Goal: Check status

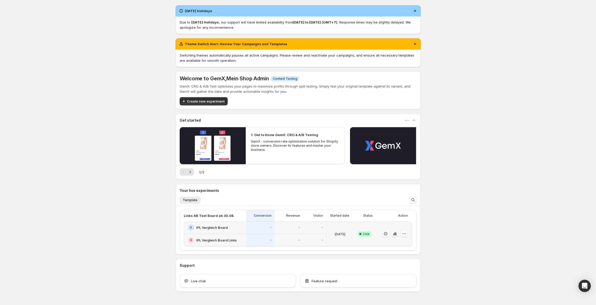
click at [396, 234] on icon "button" at bounding box center [394, 233] width 5 height 5
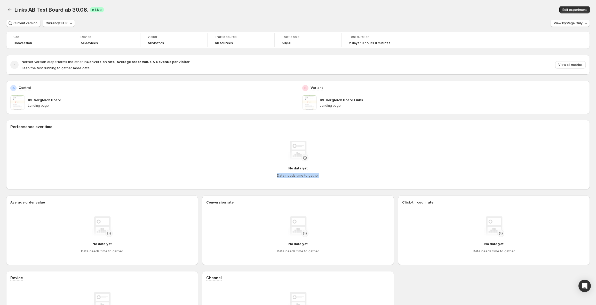
drag, startPoint x: 321, startPoint y: 175, endPoint x: 281, endPoint y: 170, distance: 39.5
click at [281, 170] on div "No data yet Data needs time to gather" at bounding box center [297, 159] width 567 height 37
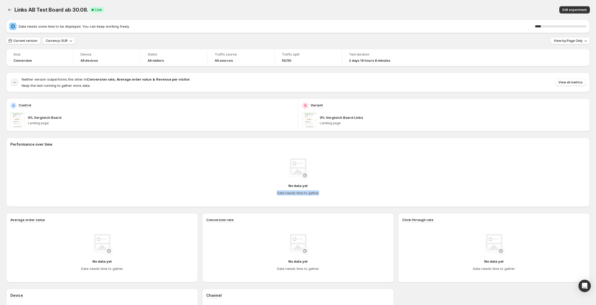
drag, startPoint x: 294, startPoint y: 169, endPoint x: 286, endPoint y: 173, distance: 8.4
click at [293, 169] on img at bounding box center [298, 168] width 21 height 21
click at [272, 171] on div "No data yet Data needs time to gather" at bounding box center [297, 176] width 567 height 37
drag, startPoint x: 532, startPoint y: 45, endPoint x: 97, endPoint y: 4, distance: 436.7
click at [98, 4] on div "Links AB Test Board ab 30.08.. This page is ready Links AB Test Board ab 30.08.…" at bounding box center [298, 193] width 596 height 386
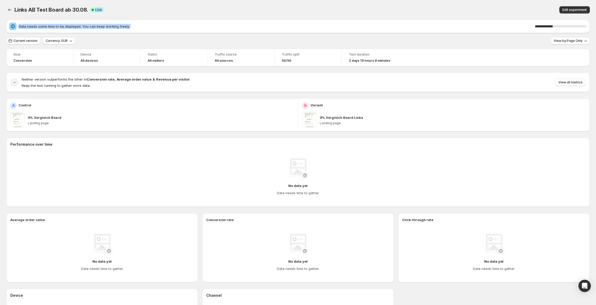
click at [297, 10] on div "Links AB Test Board ab 30.08. Success Complete Live" at bounding box center [171, 9] width 314 height 7
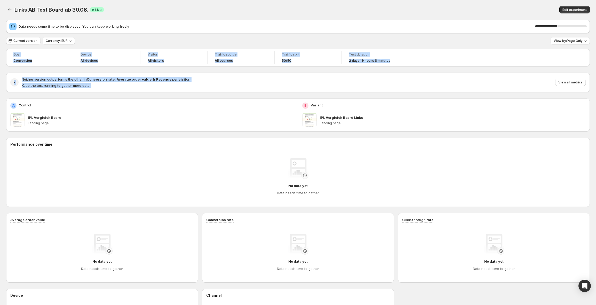
drag, startPoint x: 208, startPoint y: 97, endPoint x: 67, endPoint y: 51, distance: 148.8
click at [67, 51] on div "Goal Conversion Device All devices Visitor All visitors Traffic source All sour…" at bounding box center [298, 203] width 584 height 309
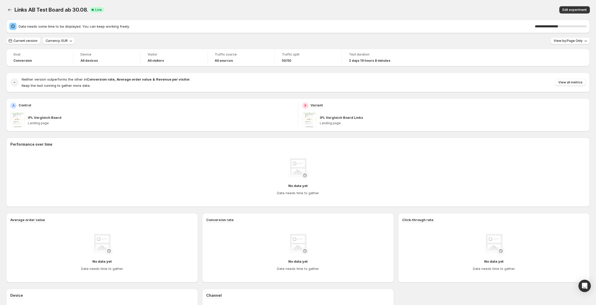
click at [104, 40] on div "Current version Currency: EUR View by: Page Only" at bounding box center [298, 40] width 584 height 7
drag, startPoint x: 136, startPoint y: 28, endPoint x: 7, endPoint y: 29, distance: 128.6
click at [7, 29] on div "Data needs some time to be displayed. You can keep working freely. 46 %" at bounding box center [298, 26] width 584 height 13
click at [23, 27] on span "Data needs some time to be displayed. You can keep working freely." at bounding box center [277, 26] width 517 height 5
click at [402, 136] on div "Goal Conversion Device All devices Visitor All visitors Traffic source All sour…" at bounding box center [298, 203] width 584 height 309
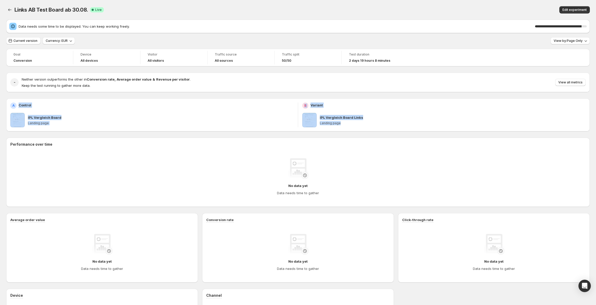
drag, startPoint x: 321, startPoint y: 121, endPoint x: 19, endPoint y: 97, distance: 303.3
click at [21, 97] on div "Goal Conversion Device All devices Visitor All visitors Traffic source All sour…" at bounding box center [298, 203] width 584 height 309
click at [12, 102] on div "A" at bounding box center [13, 105] width 6 height 6
drag, startPoint x: 12, startPoint y: 100, endPoint x: 409, endPoint y: 129, distance: 398.9
click at [409, 129] on div "A Control IPL Vergleich Board Landing page B Variant IPL Vergleich Board Links …" at bounding box center [298, 114] width 584 height 33
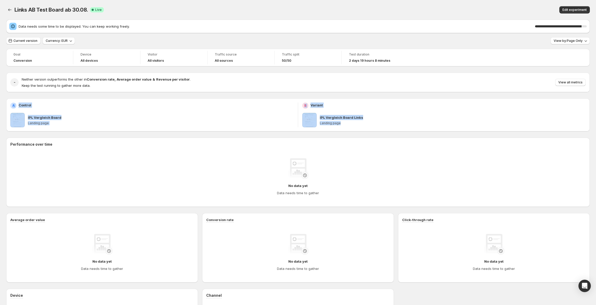
click at [408, 126] on div "IPL Vergleich Board Links Landing page" at bounding box center [453, 120] width 266 height 14
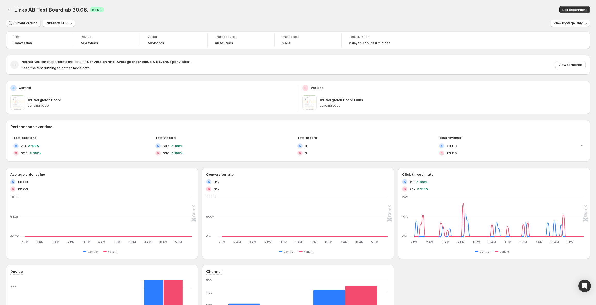
click at [25, 22] on span "Current version" at bounding box center [25, 23] width 24 height 4
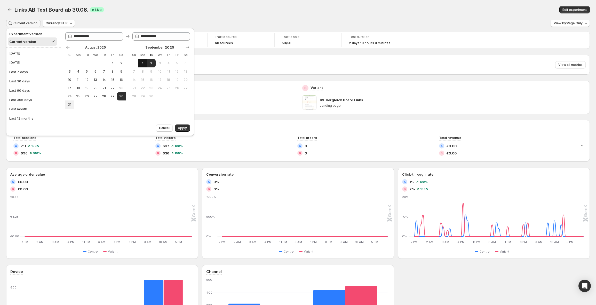
click at [140, 64] on span "1" at bounding box center [142, 63] width 4 height 4
type input "**********"
click at [149, 63] on span "2" at bounding box center [151, 63] width 4 height 4
type input "**********"
click at [187, 131] on div "Cancel Apply" at bounding box center [100, 128] width 188 height 16
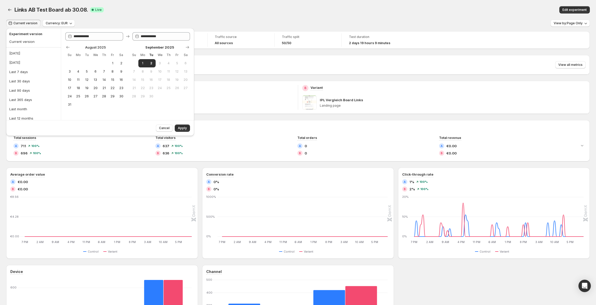
click at [185, 130] on span "Apply" at bounding box center [182, 128] width 9 height 4
